Goal: Task Accomplishment & Management: Manage account settings

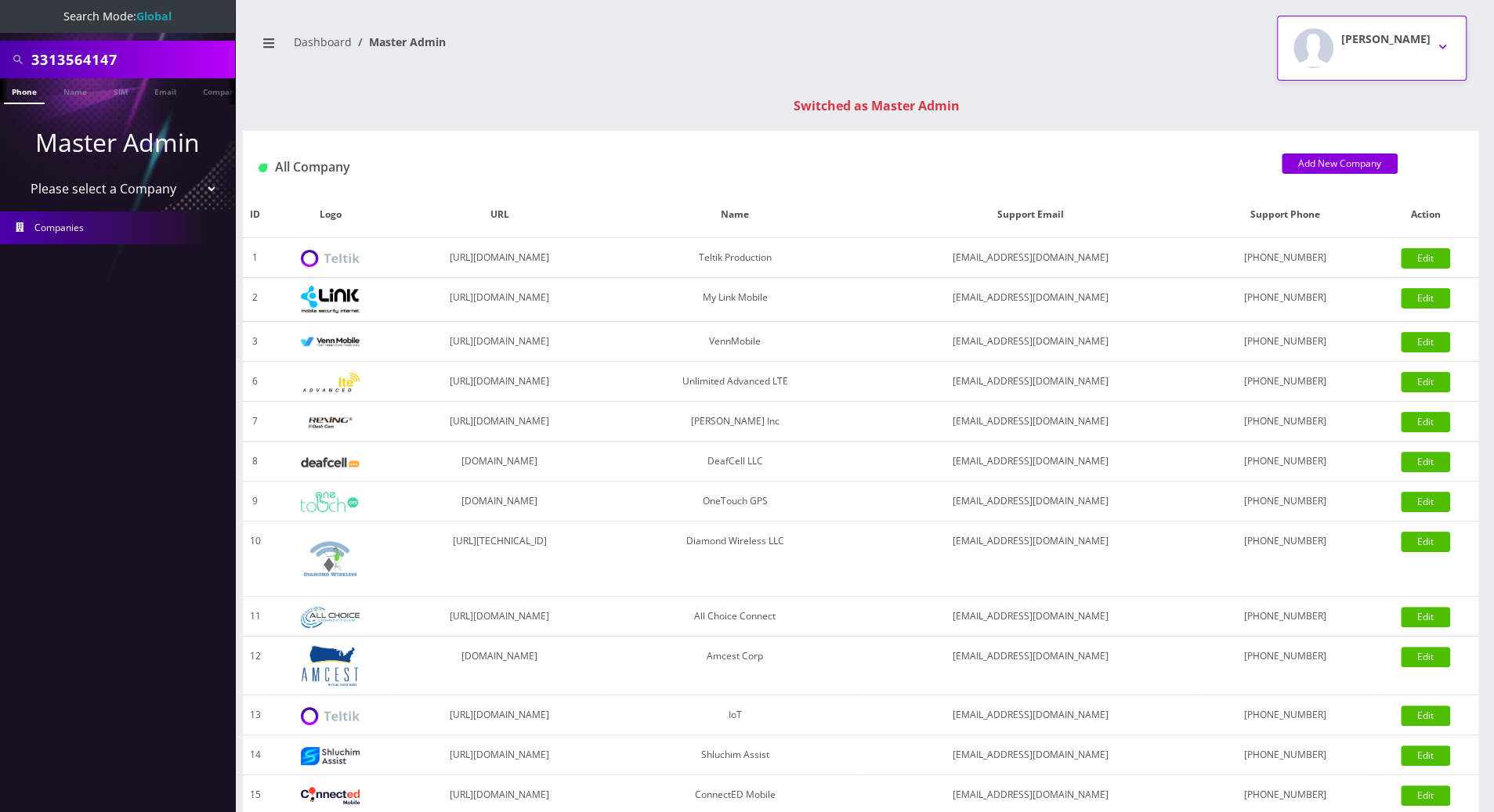
click at [1442, 47] on button "[PERSON_NAME]" at bounding box center [1371, 48] width 190 height 65
click at [1322, 100] on link "Logout" at bounding box center [1371, 99] width 190 height 22
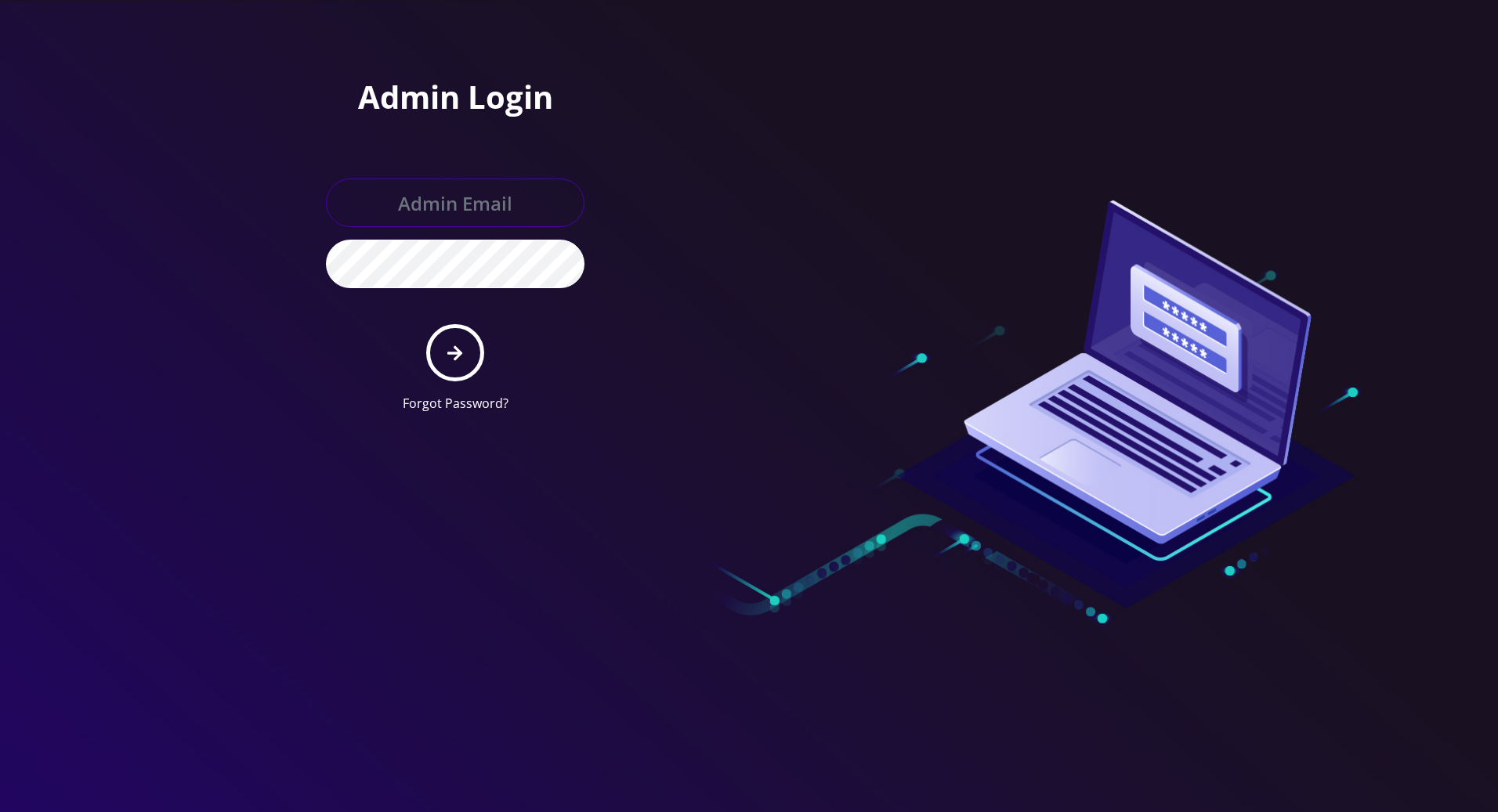
type input "[PERSON_NAME][EMAIL_ADDRESS][DOMAIN_NAME]"
drag, startPoint x: 1282, startPoint y: 127, endPoint x: 1107, endPoint y: 232, distance: 204.1
click at [1283, 127] on div at bounding box center [749, 406] width 1498 height 812
drag, startPoint x: 36, startPoint y: 483, endPoint x: 52, endPoint y: 487, distance: 16.5
click at [36, 483] on div at bounding box center [749, 406] width 1498 height 812
